Goal: Obtain resource: Obtain resource

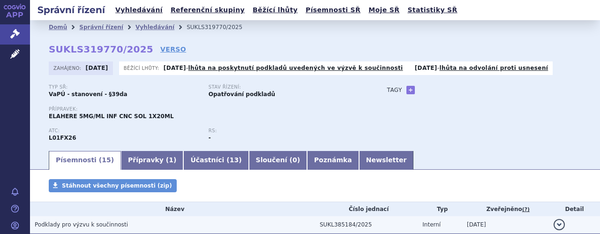
scroll to position [184, 0]
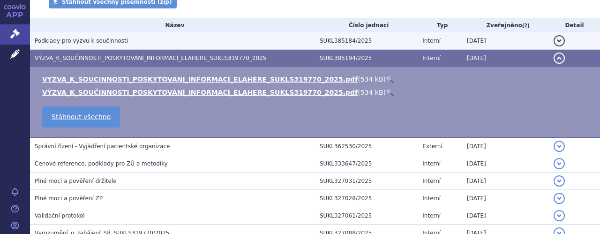
click at [75, 39] on span "Podklady pro výzvu k součinnosti" at bounding box center [81, 40] width 93 height 7
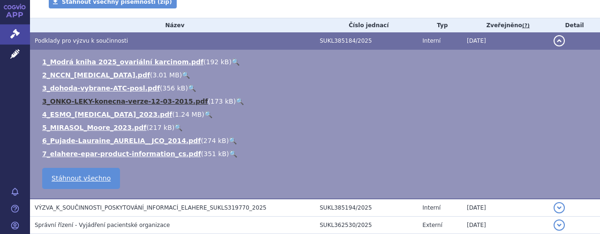
click at [86, 104] on link "3_ONKO-LEKY-konecna-verze-12-03-2015.pdf" at bounding box center [124, 100] width 165 height 7
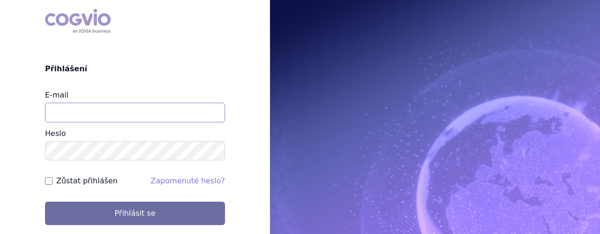
click at [92, 108] on input "E-mail" at bounding box center [135, 113] width 180 height 20
type input "jaroslava.purkertova@abbvie.com"
click at [45, 202] on button "Přihlásit se" at bounding box center [135, 213] width 180 height 23
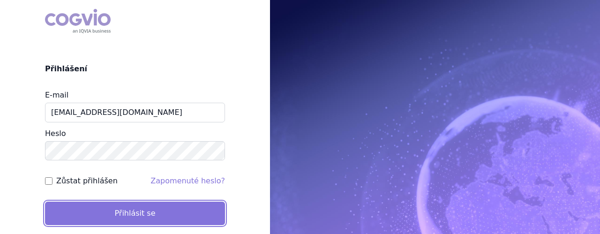
click at [144, 218] on button "Přihlásit se" at bounding box center [135, 213] width 180 height 23
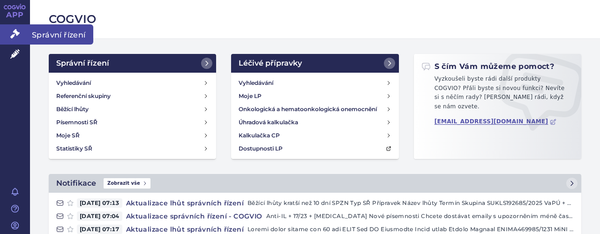
click at [12, 33] on icon at bounding box center [14, 33] width 9 height 9
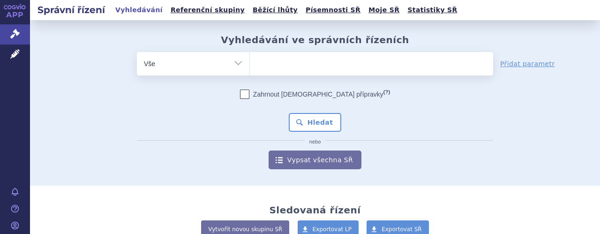
click at [272, 66] on ul at bounding box center [371, 62] width 243 height 20
click at [250, 66] on select at bounding box center [249, 63] width 0 height 23
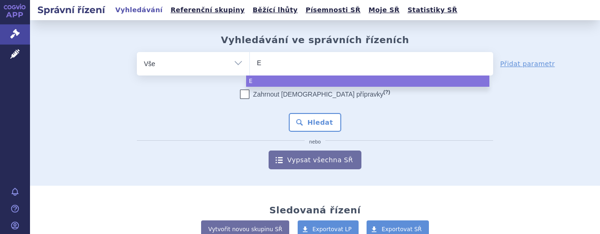
type input "El"
type input "Ela"
type input "Elah"
type input "Elaher"
type input "Elahere"
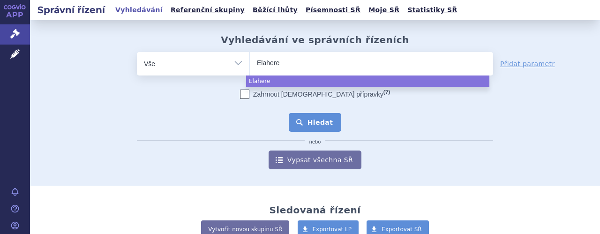
select select "Elahere"
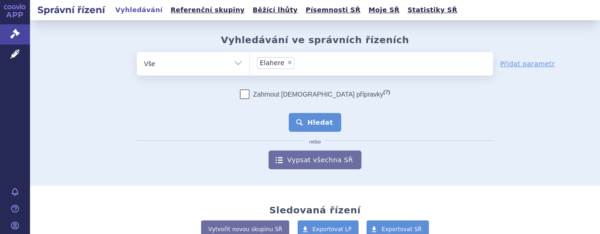
click at [321, 123] on button "Hledat" at bounding box center [315, 122] width 53 height 19
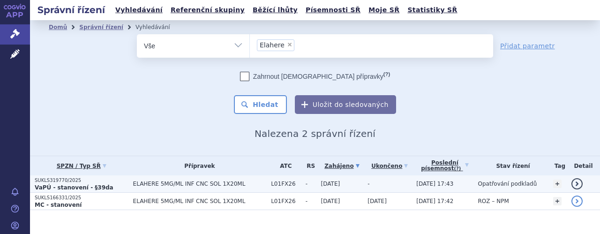
click at [194, 183] on span "ELAHERE 5MG/ML INF CNC SOL 1X20ML" at bounding box center [200, 183] width 134 height 7
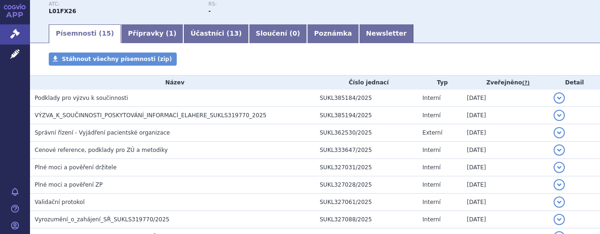
scroll to position [131, 0]
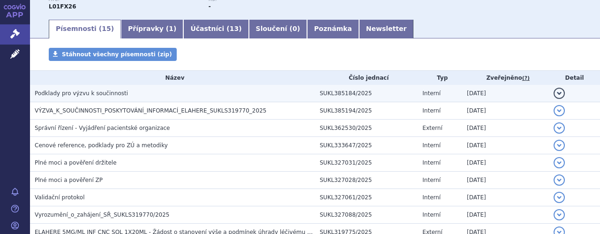
click at [107, 98] on td "Podklady pro výzvu k součinnosti" at bounding box center [172, 93] width 285 height 17
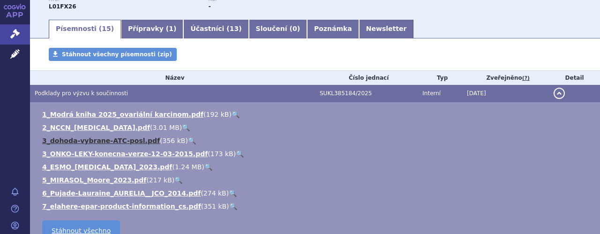
click at [101, 142] on link "3_dohoda-vybrane-ATC-posl.pdf" at bounding box center [101, 140] width 118 height 7
